Goal: Find specific page/section: Locate item on page

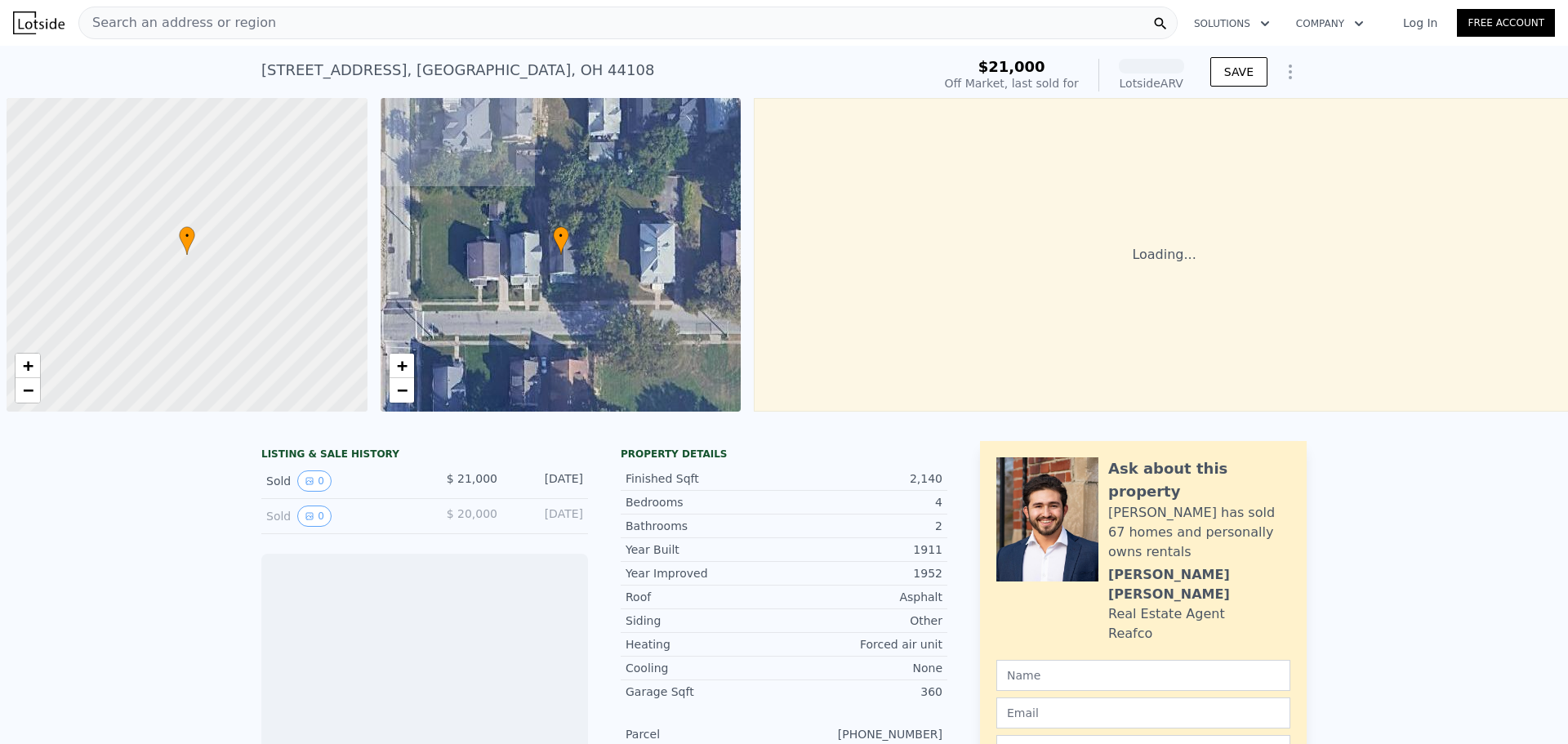
scroll to position [0, 7]
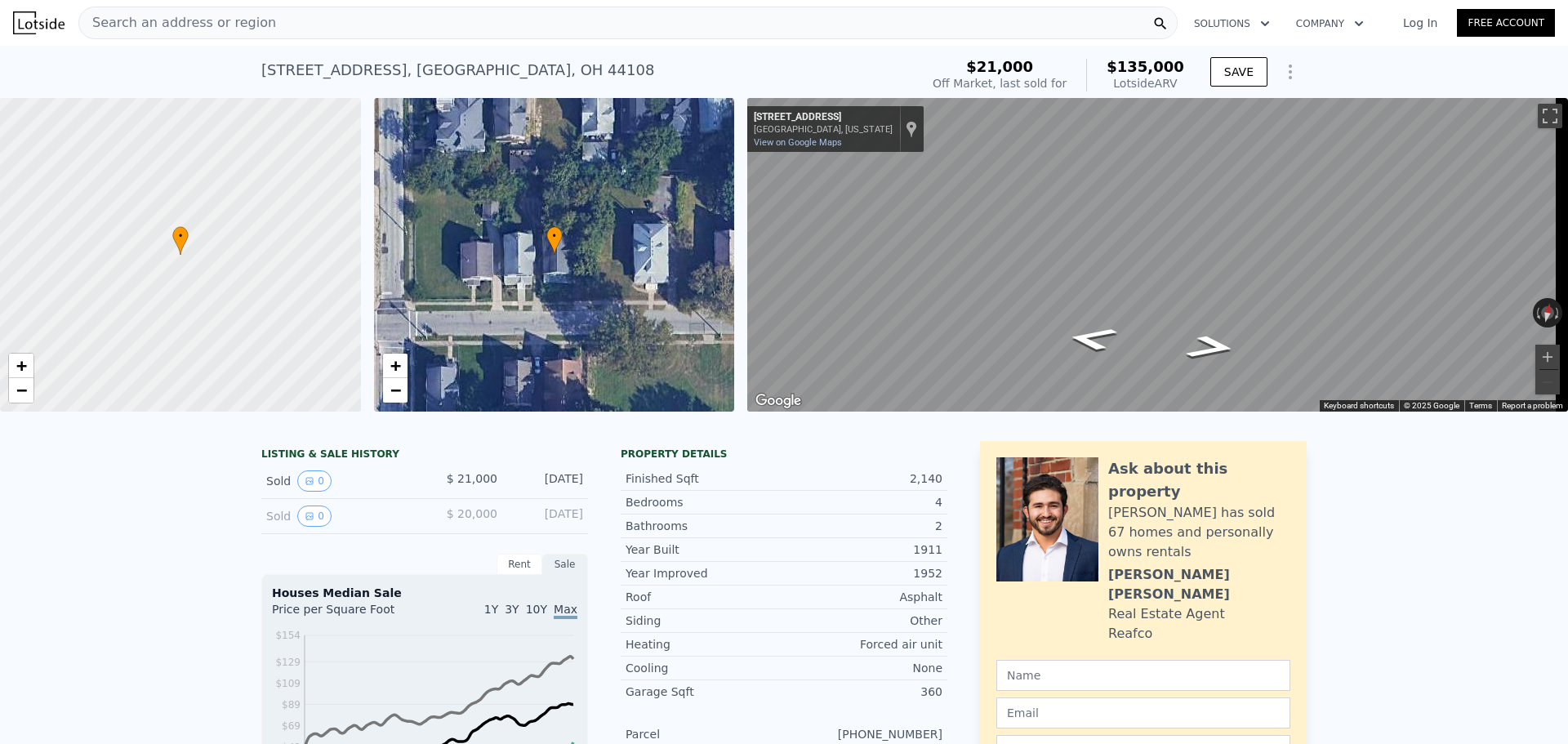
click at [557, 257] on div "• + −" at bounding box center [554, 255] width 361 height 314
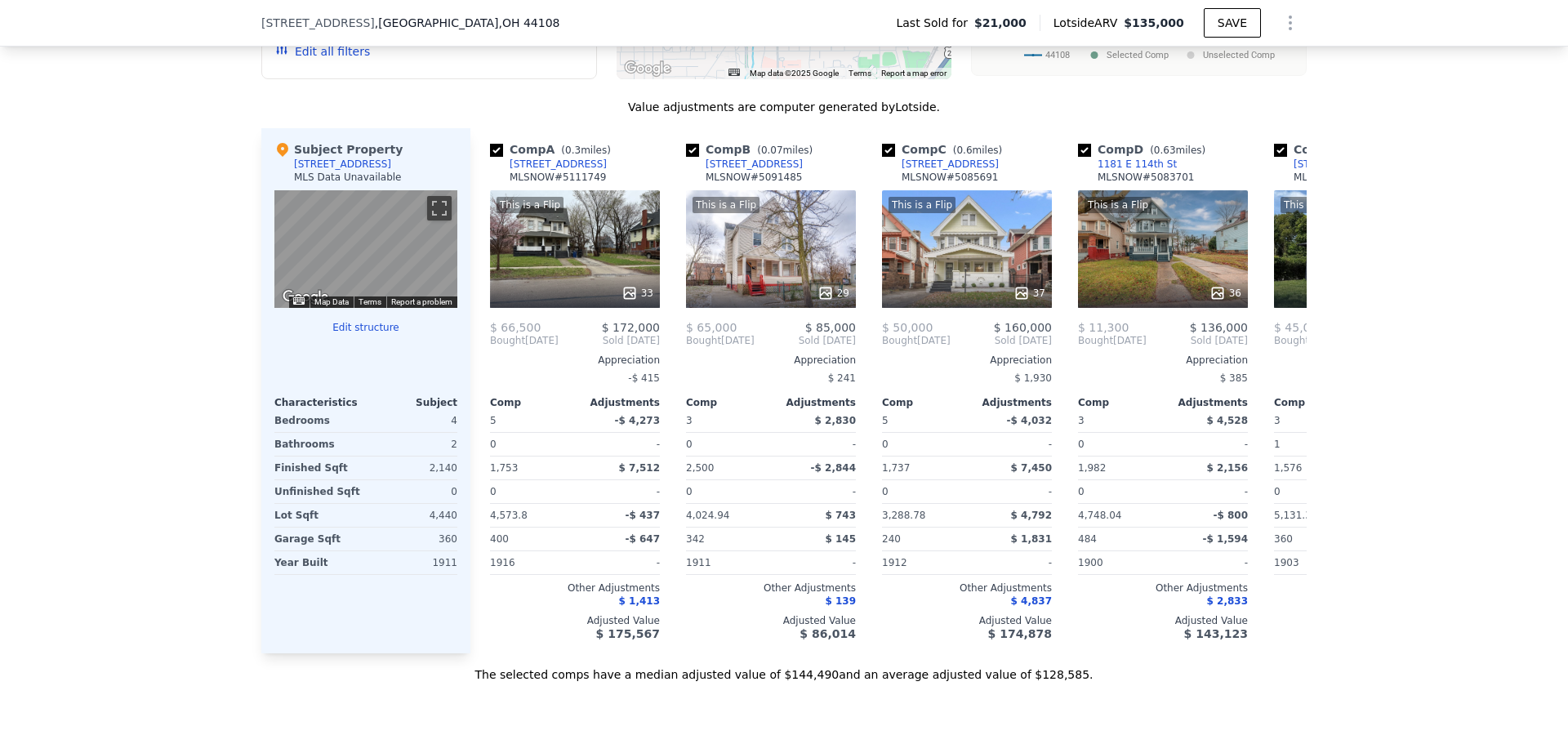
scroll to position [1627, 0]
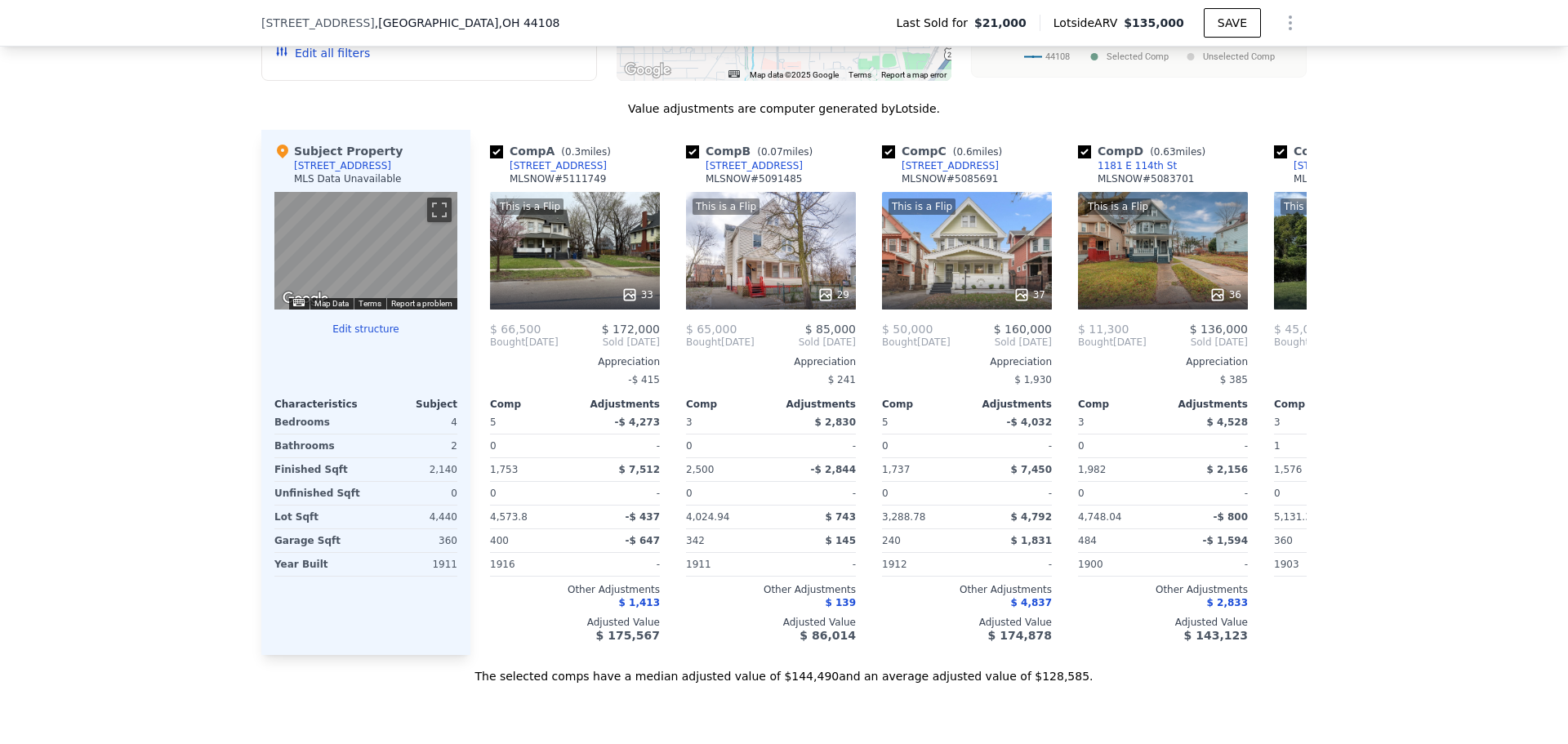
click at [325, 173] on div "[STREET_ADDRESS]" at bounding box center [342, 166] width 97 height 13
click at [278, 158] on icon at bounding box center [283, 151] width 12 height 14
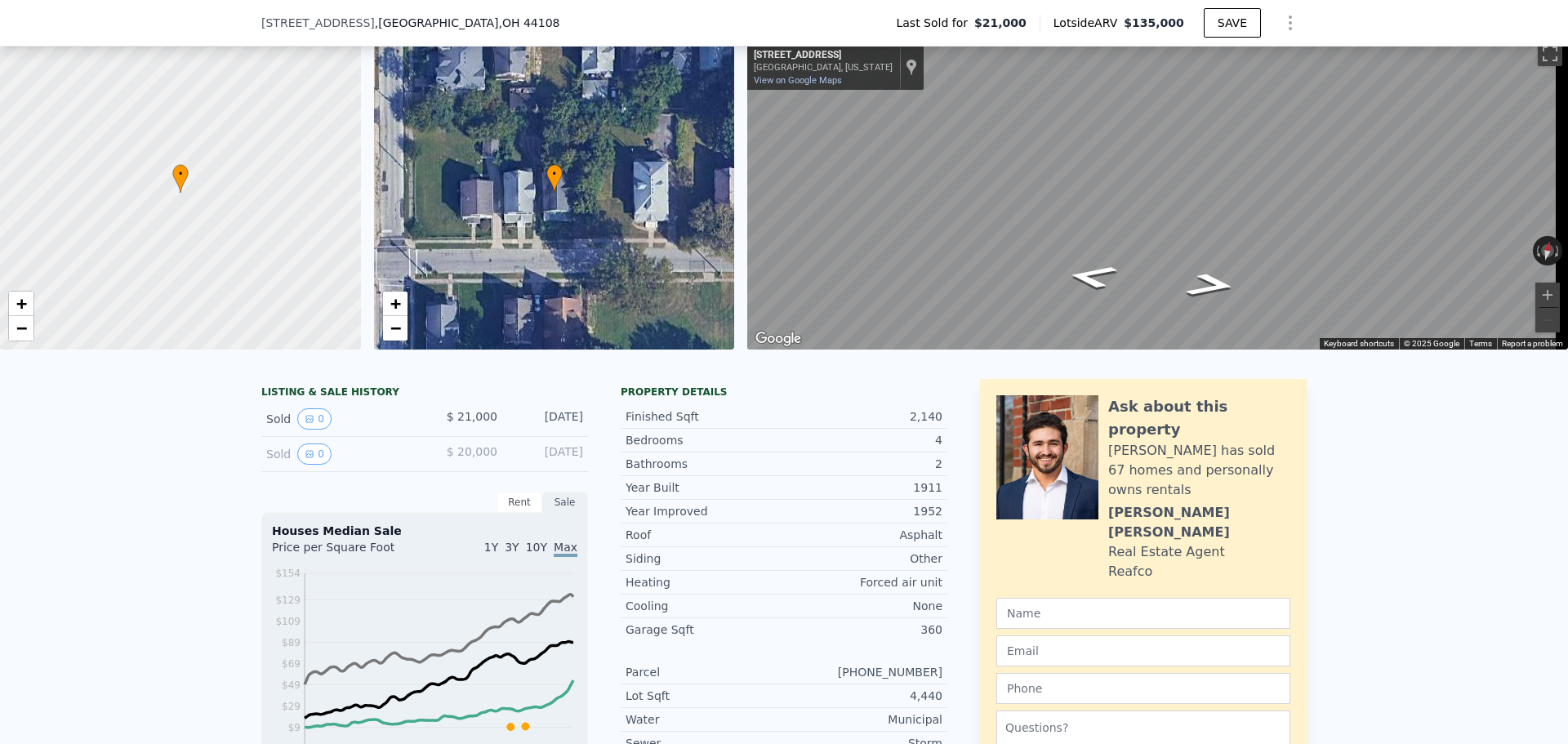
scroll to position [6, 0]
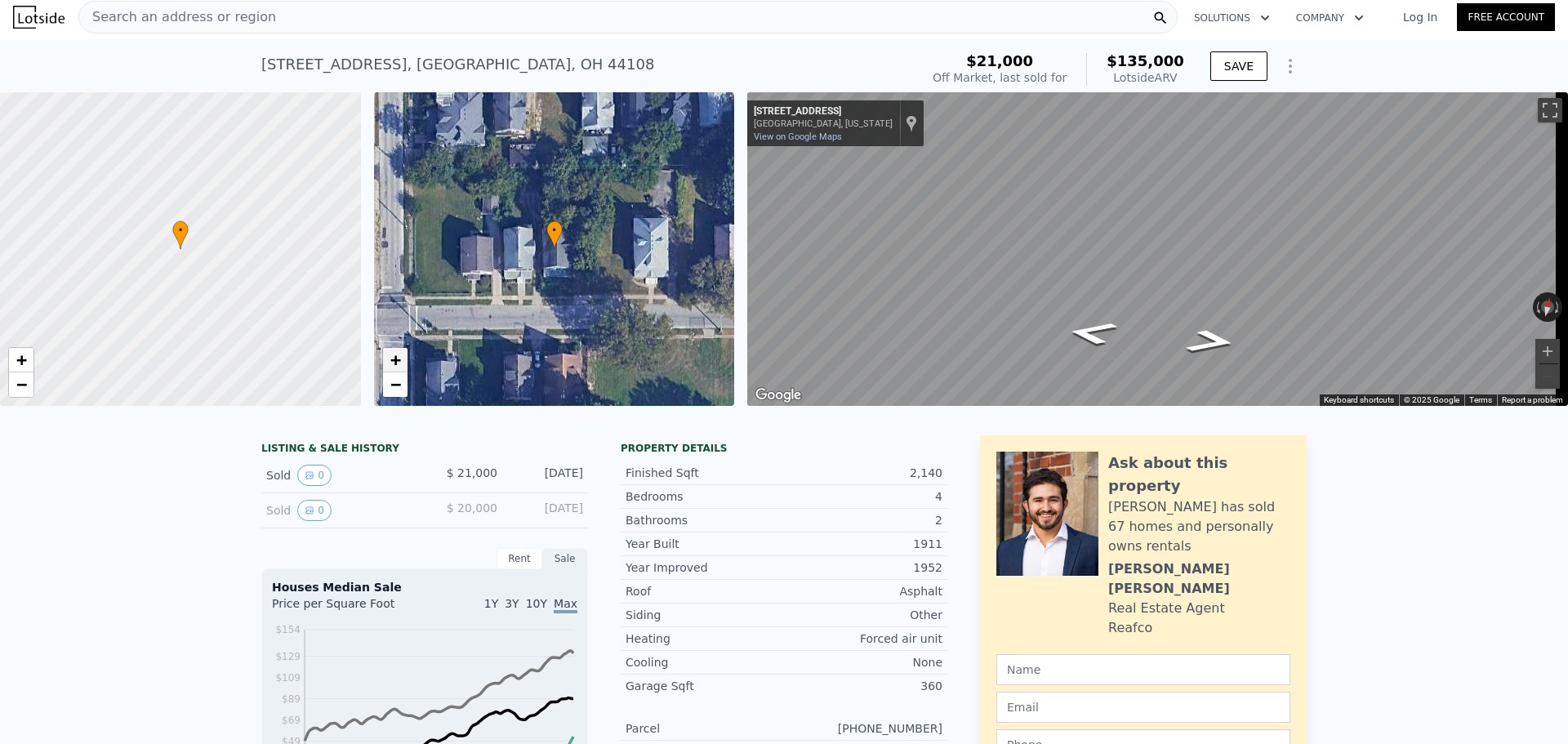
click at [390, 362] on span "+" at bounding box center [395, 359] width 11 height 21
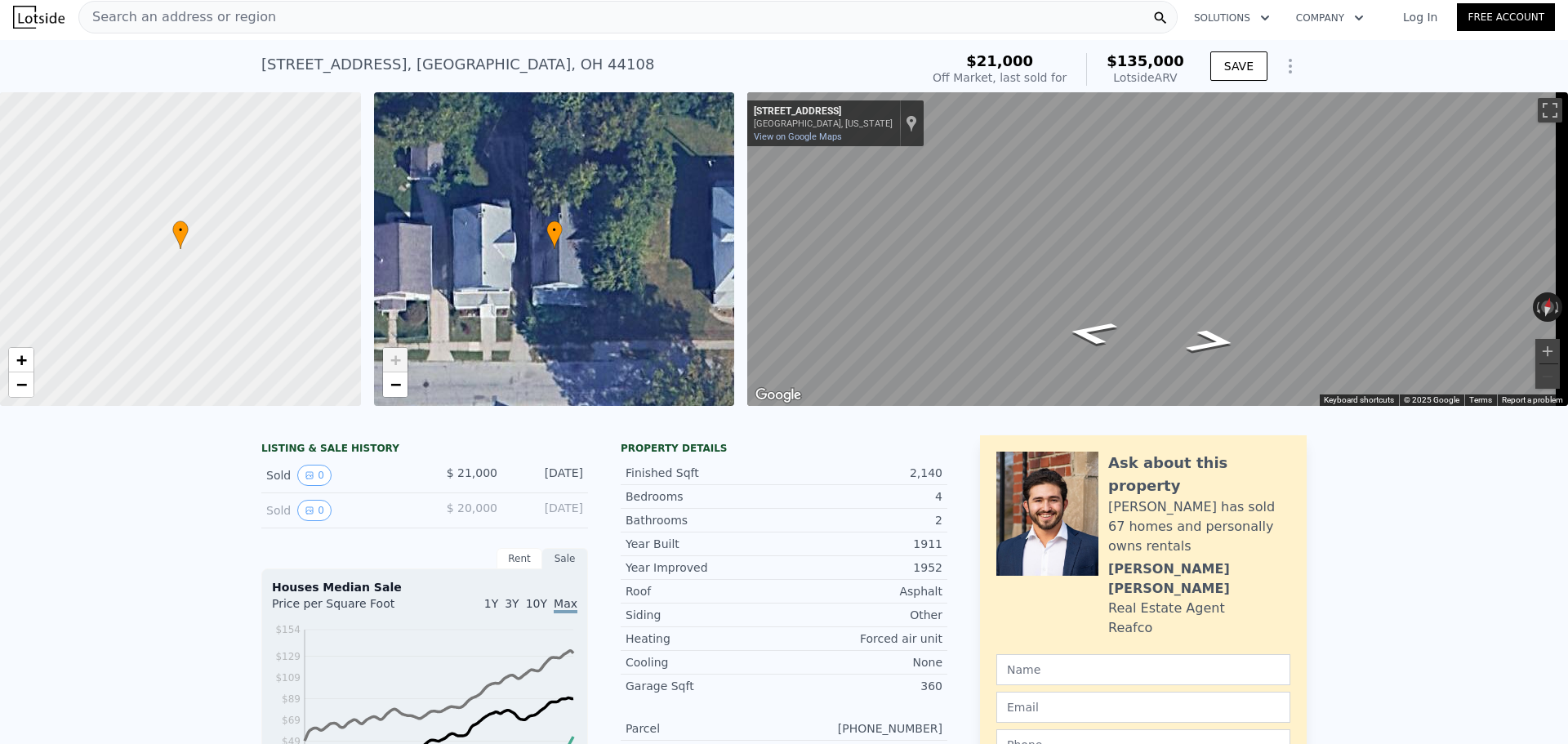
click at [390, 362] on span "+" at bounding box center [395, 359] width 11 height 21
click at [394, 362] on span "+" at bounding box center [395, 359] width 11 height 21
click at [395, 382] on span "−" at bounding box center [395, 384] width 11 height 21
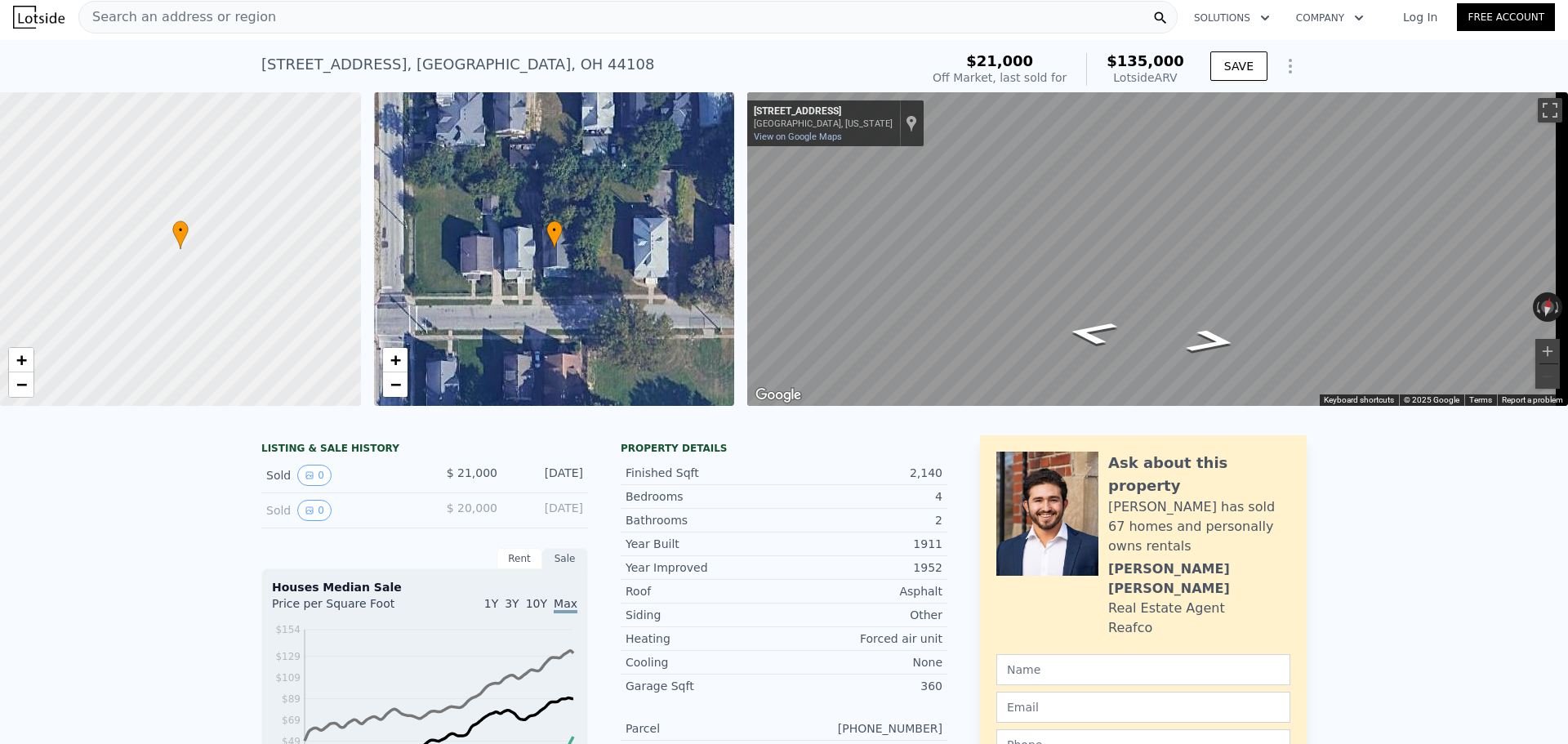
scroll to position [0, 7]
click at [619, 362] on div "• + −" at bounding box center [554, 249] width 361 height 314
drag, startPoint x: 619, startPoint y: 348, endPoint x: 617, endPoint y: 332, distance: 16.1
drag, startPoint x: 617, startPoint y: 332, endPoint x: 486, endPoint y: 295, distance: 136.1
click at [486, 295] on div "• + −" at bounding box center [554, 249] width 361 height 314
